Goal: Find specific page/section

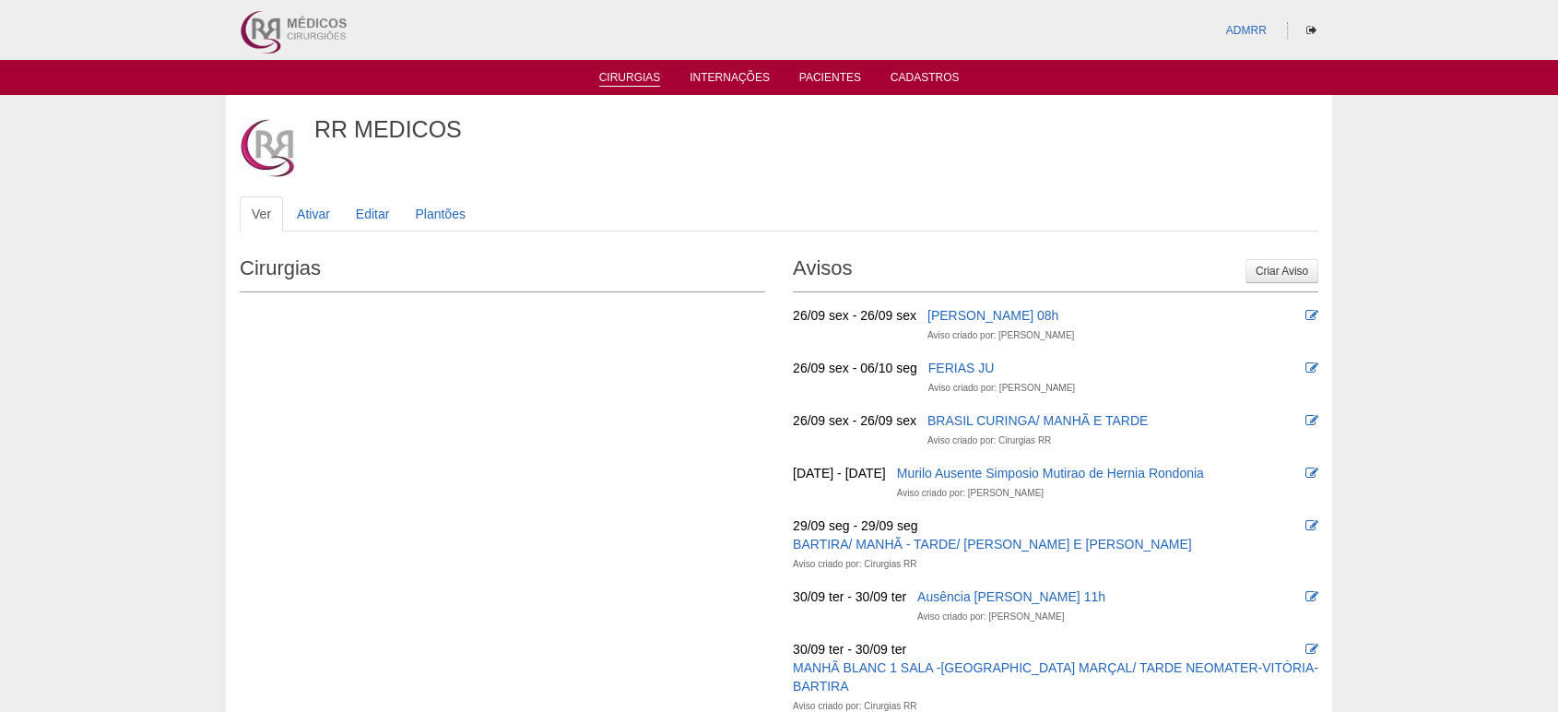
click at [658, 73] on link "Cirurgias" at bounding box center [630, 79] width 62 height 16
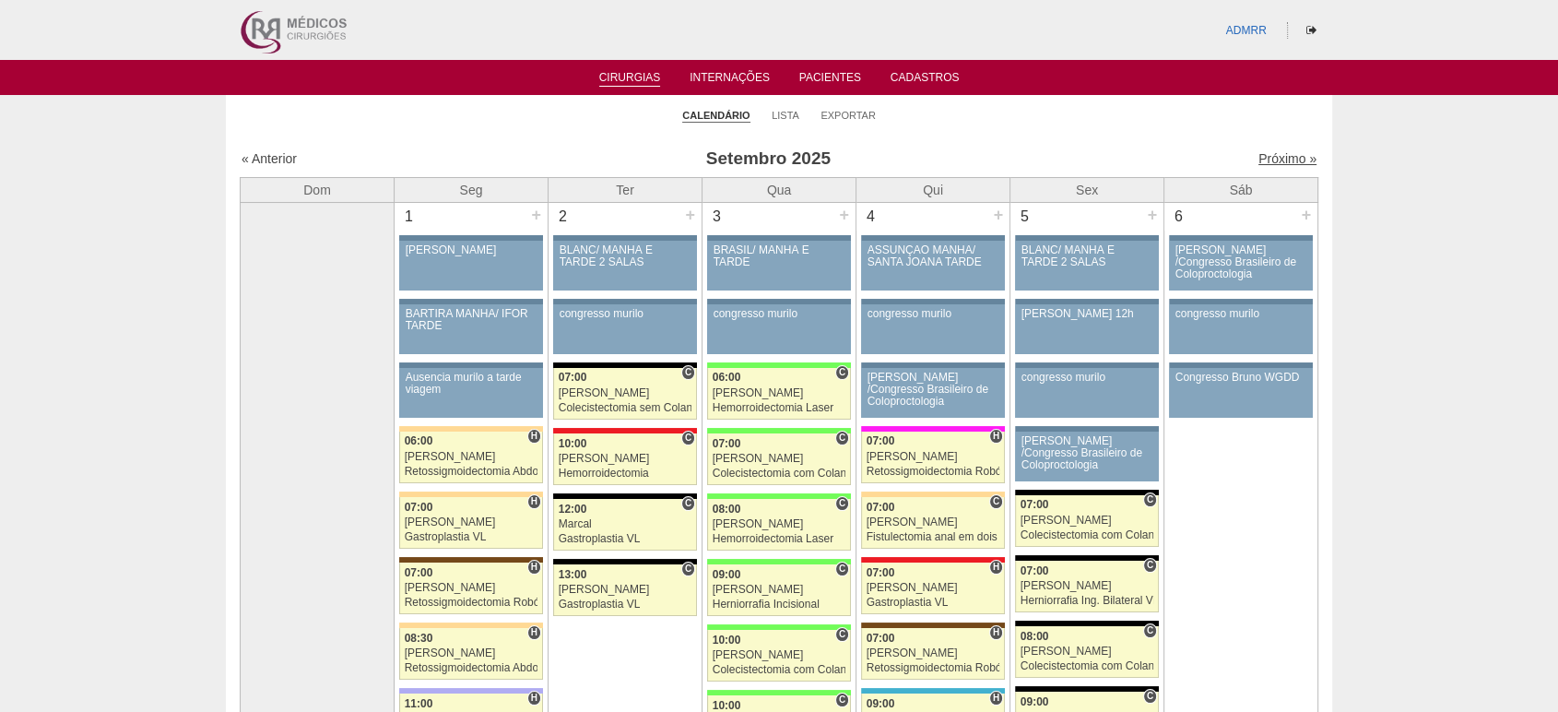
click at [1280, 164] on link "Próximo »" at bounding box center [1287, 158] width 58 height 15
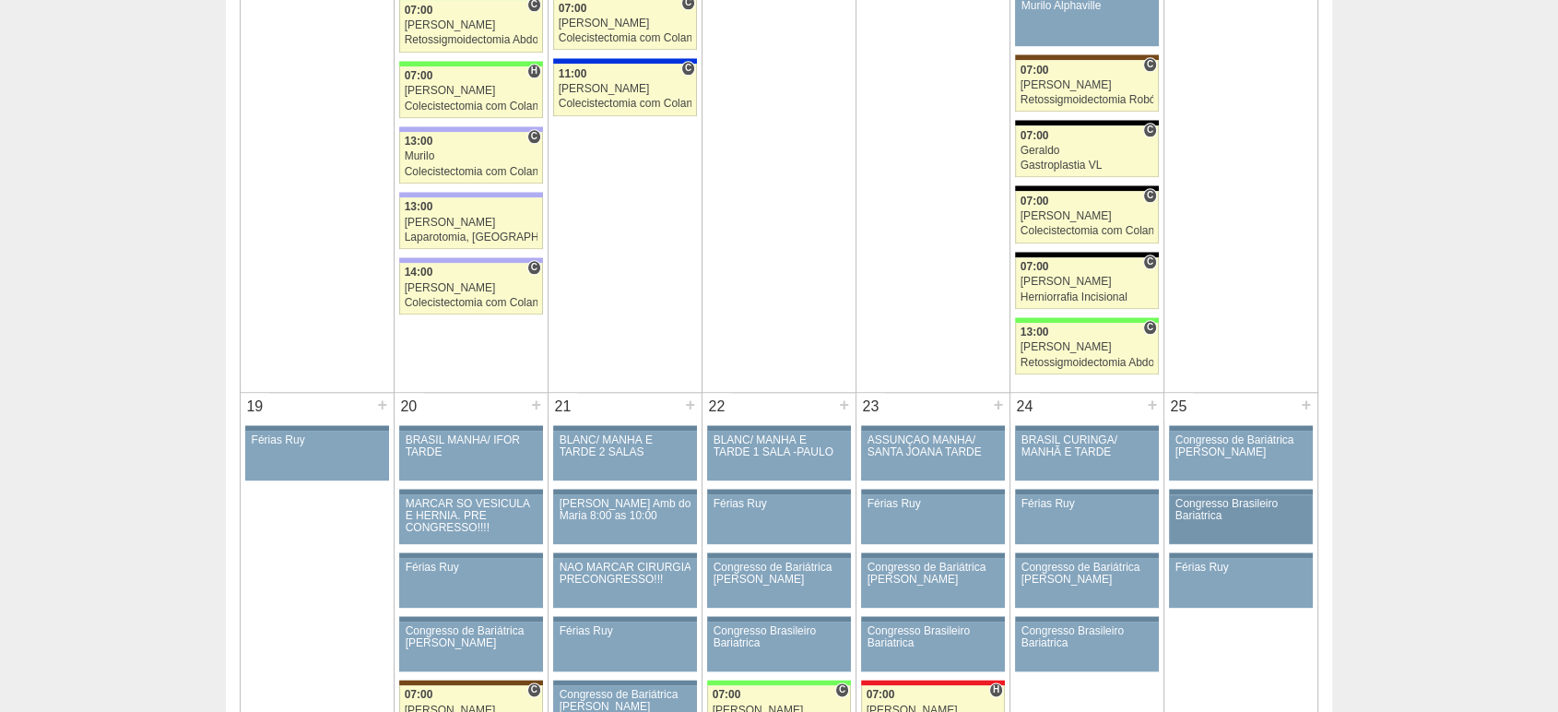
scroll to position [1741, 0]
